Goal: Task Accomplishment & Management: Complete application form

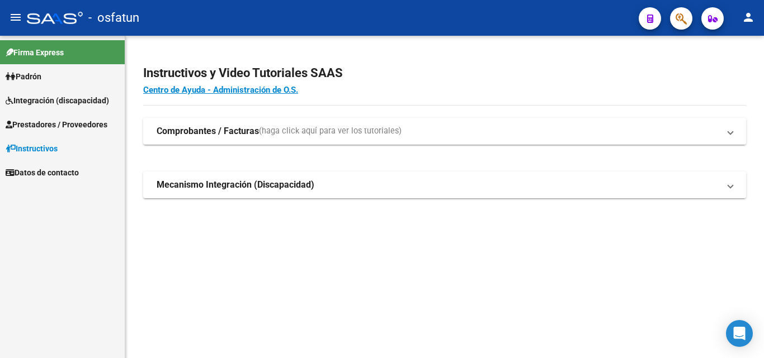
click at [48, 119] on span "Prestadores / Proveedores" at bounding box center [57, 125] width 102 height 12
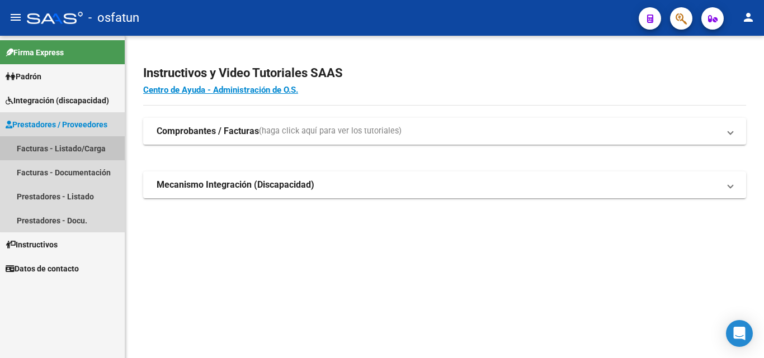
click at [71, 146] on link "Facturas - Listado/Carga" at bounding box center [62, 148] width 125 height 24
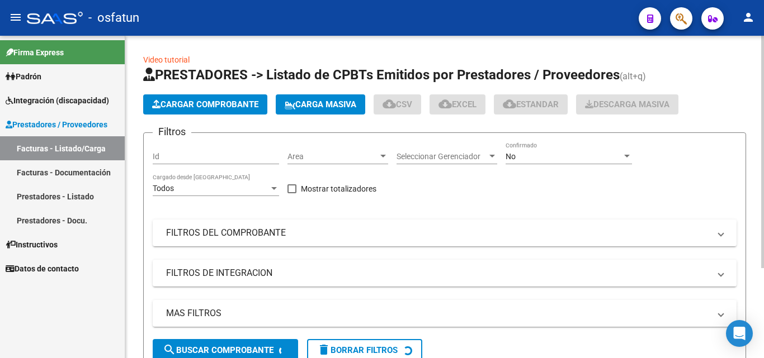
click at [229, 98] on button "Cargar Comprobante" at bounding box center [205, 104] width 124 height 20
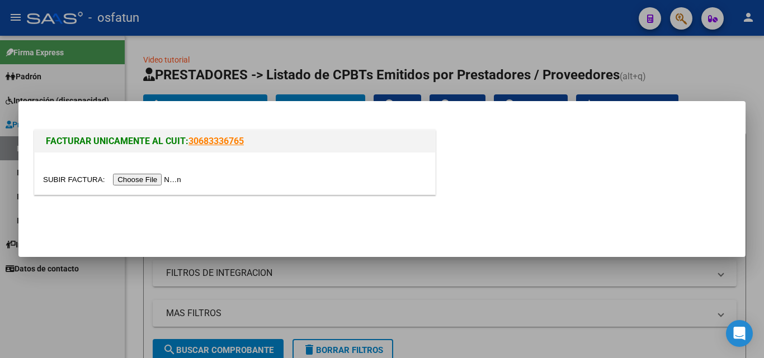
click at [164, 177] on input "file" at bounding box center [113, 180] width 141 height 12
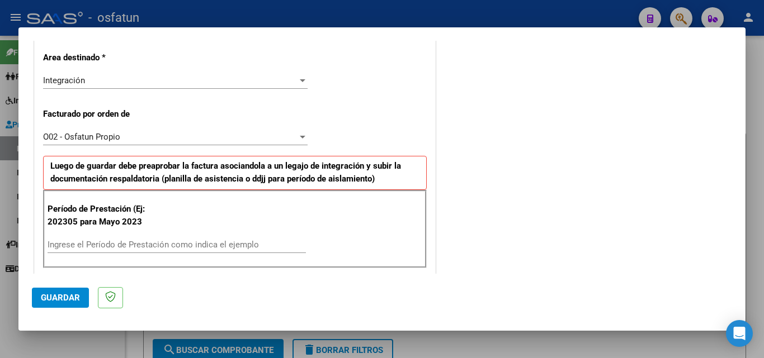
scroll to position [335, 0]
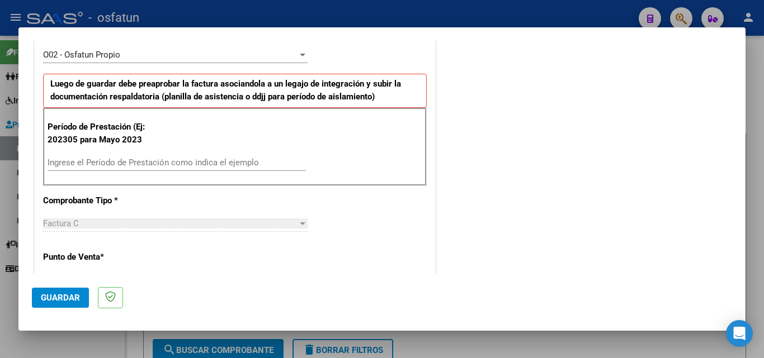
click at [133, 159] on input "Ingrese el Período de Prestación como indica el ejemplo" at bounding box center [177, 163] width 258 height 10
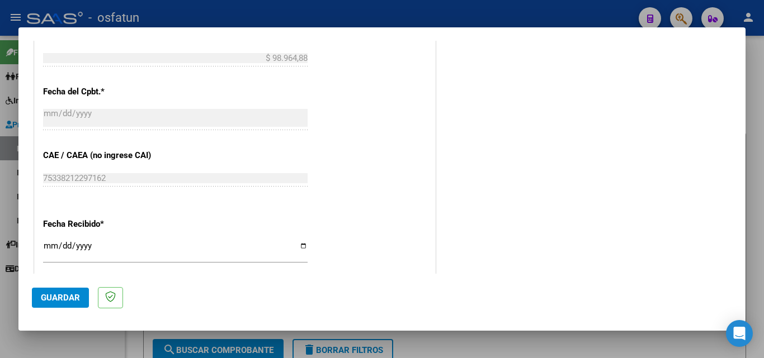
scroll to position [871, 0]
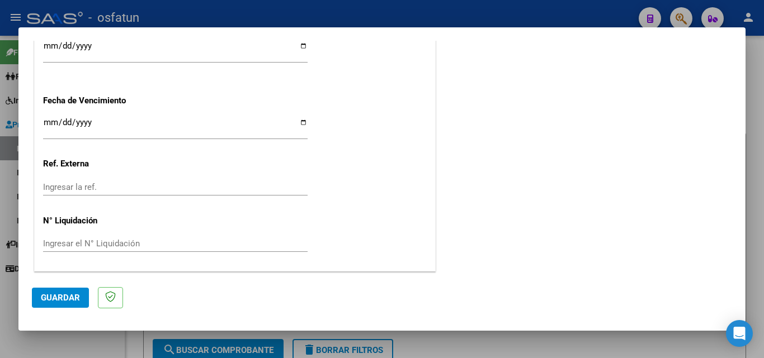
type input "202507"
click at [53, 123] on input "Ingresar la fecha" at bounding box center [175, 127] width 264 height 18
type input "[DATE]"
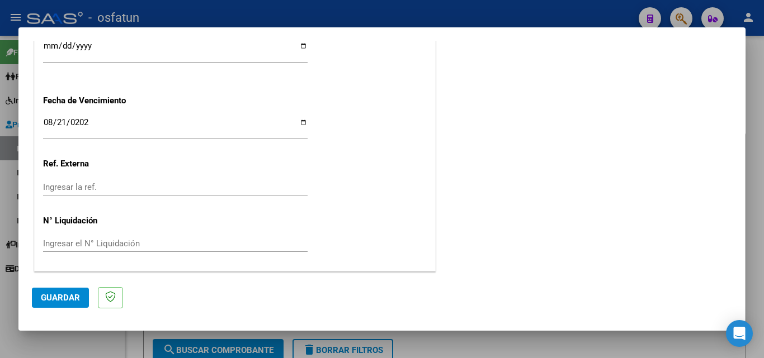
click at [73, 295] on span "Guardar" at bounding box center [60, 298] width 39 height 10
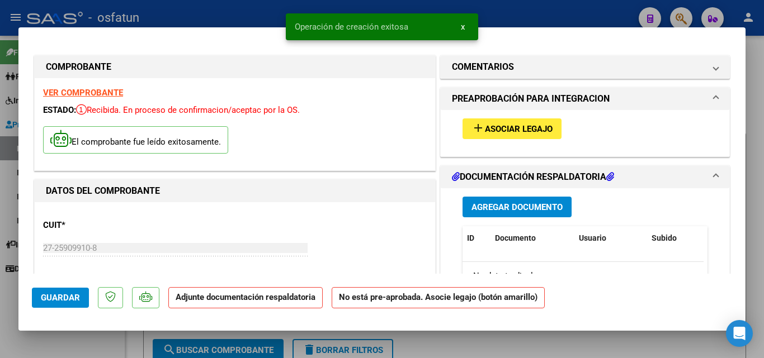
click at [528, 208] on span "Agregar Documento" at bounding box center [516, 207] width 91 height 10
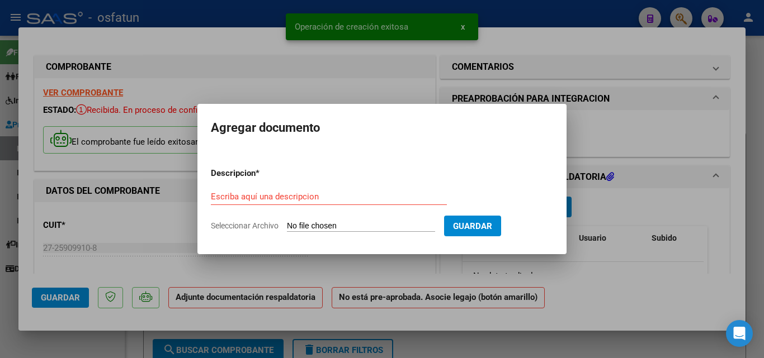
click at [250, 228] on span "Seleccionar Archivo" at bounding box center [245, 225] width 68 height 9
click at [287, 228] on input "Seleccionar Archivo" at bounding box center [361, 226] width 148 height 11
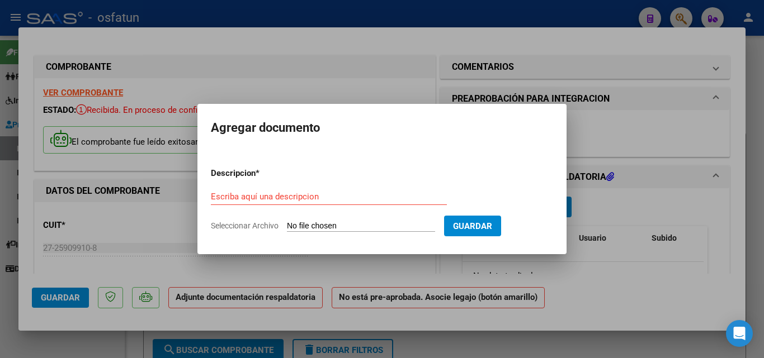
type input "C:\fakepath\osfatun autorizacion.pdf"
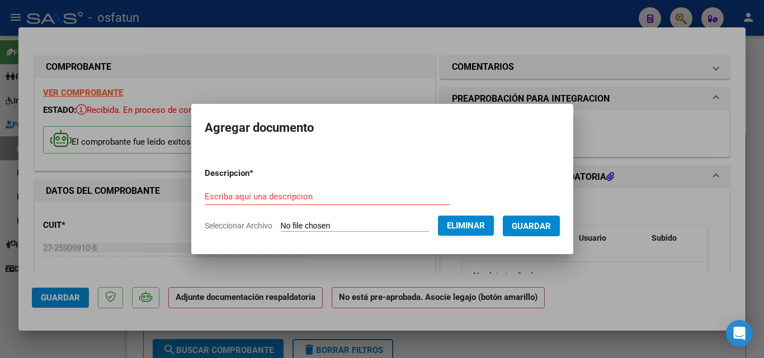
click at [318, 187] on form "Descripcion * Escriba aquí una descripcion Seleccionar Archivo Eliminar Guardar" at bounding box center [382, 200] width 355 height 82
click at [316, 193] on input "Escriba aquí una descripcion" at bounding box center [327, 197] width 245 height 10
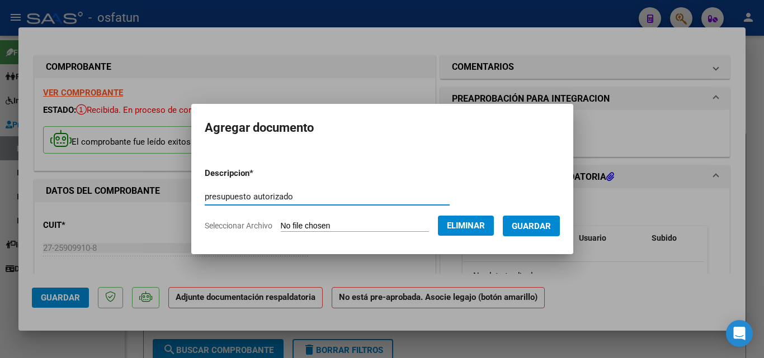
type input "presupuesto autorizado"
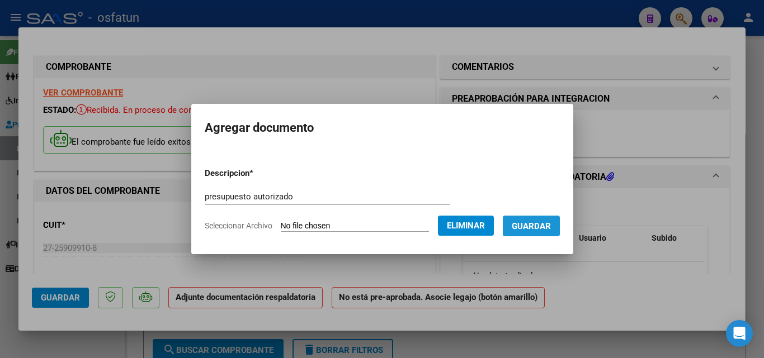
click at [535, 219] on button "Guardar" at bounding box center [531, 226] width 57 height 21
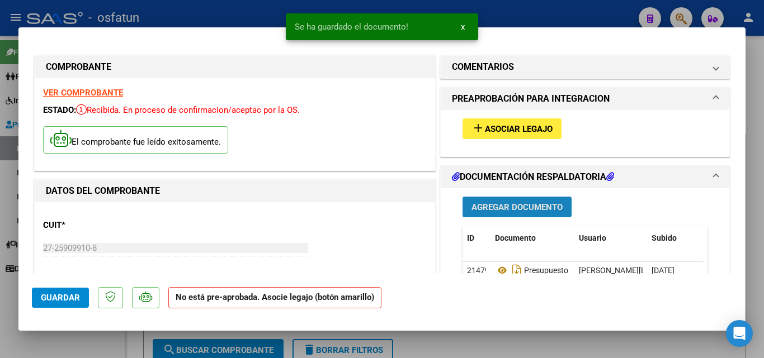
click at [508, 197] on button "Agregar Documento" at bounding box center [516, 207] width 109 height 21
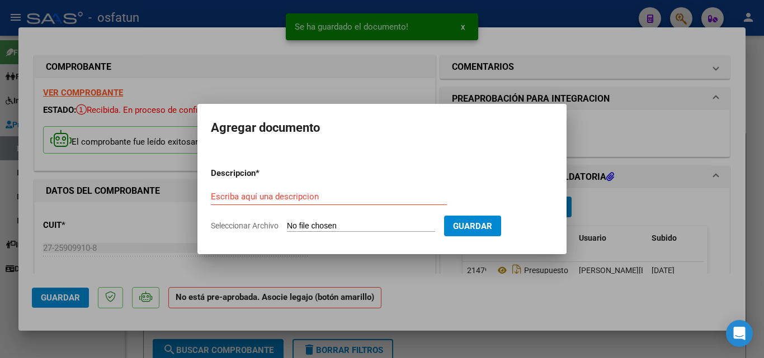
click at [229, 223] on span "Seleccionar Archivo" at bounding box center [245, 225] width 68 height 9
click at [287, 223] on input "Seleccionar Archivo" at bounding box center [361, 226] width 148 height 11
type input "C:\fakepath\PLANILLA [DATE]-[PERSON_NAME]-01.jpg"
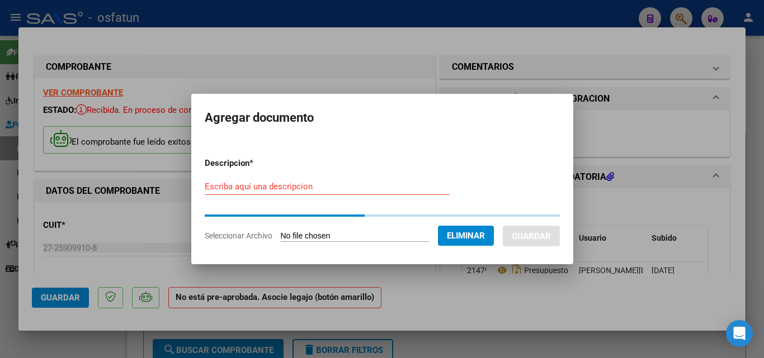
click at [292, 189] on input "Escriba aquí una descripcion" at bounding box center [327, 187] width 245 height 10
type input "planilla de asistencia"
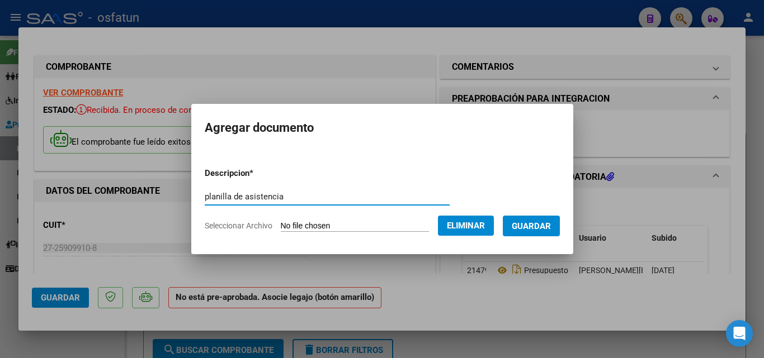
click at [543, 226] on span "Guardar" at bounding box center [531, 226] width 39 height 10
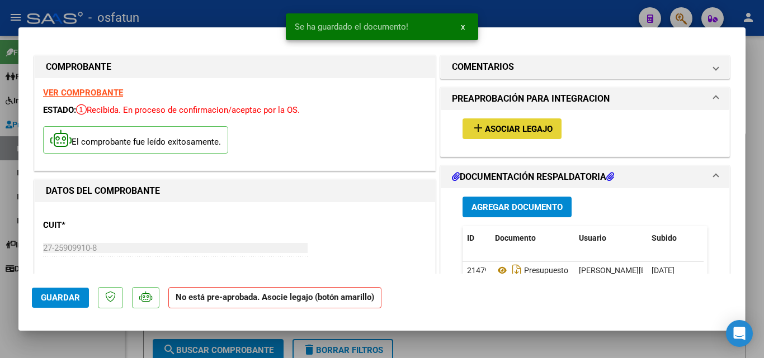
click at [524, 125] on span "Asociar Legajo" at bounding box center [519, 129] width 68 height 10
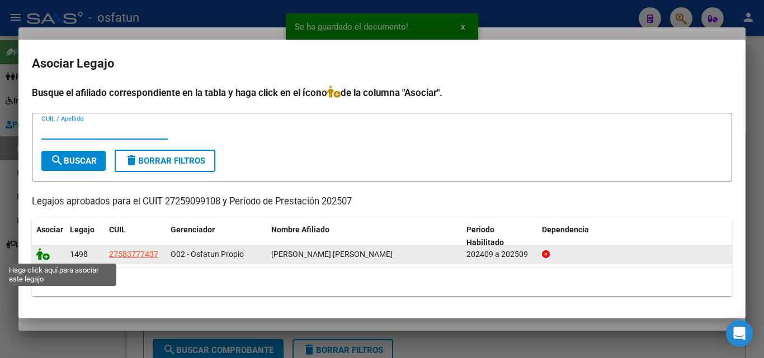
click at [42, 254] on icon at bounding box center [42, 254] width 13 height 12
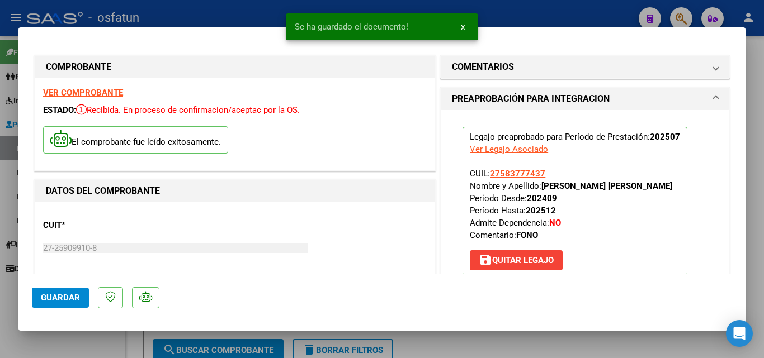
click at [61, 304] on button "Guardar" at bounding box center [60, 298] width 57 height 20
drag, startPoint x: 64, startPoint y: 298, endPoint x: 84, endPoint y: 311, distance: 23.9
click at [65, 298] on span "Guardar" at bounding box center [60, 298] width 39 height 10
click at [94, 339] on div at bounding box center [382, 179] width 764 height 358
type input "$ 0,00"
